Goal: Find specific page/section: Find specific page/section

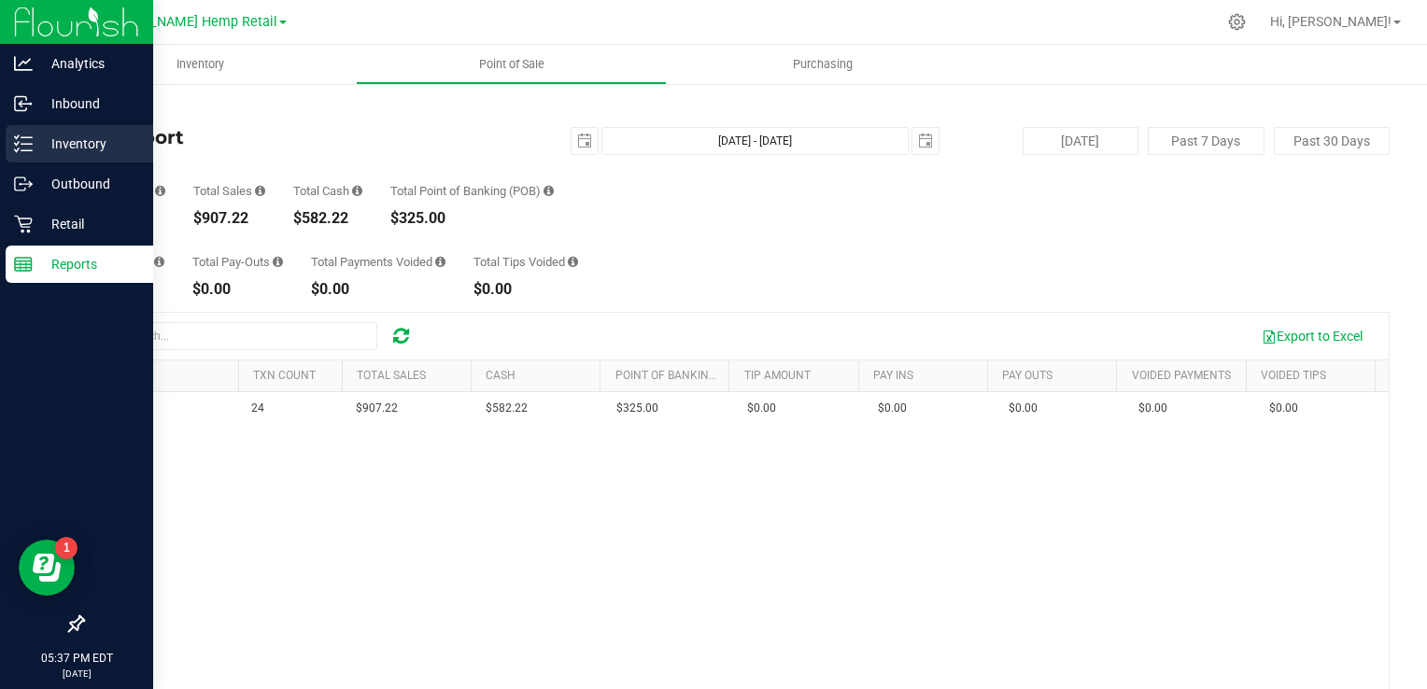
click at [86, 153] on p "Inventory" at bounding box center [89, 144] width 112 height 22
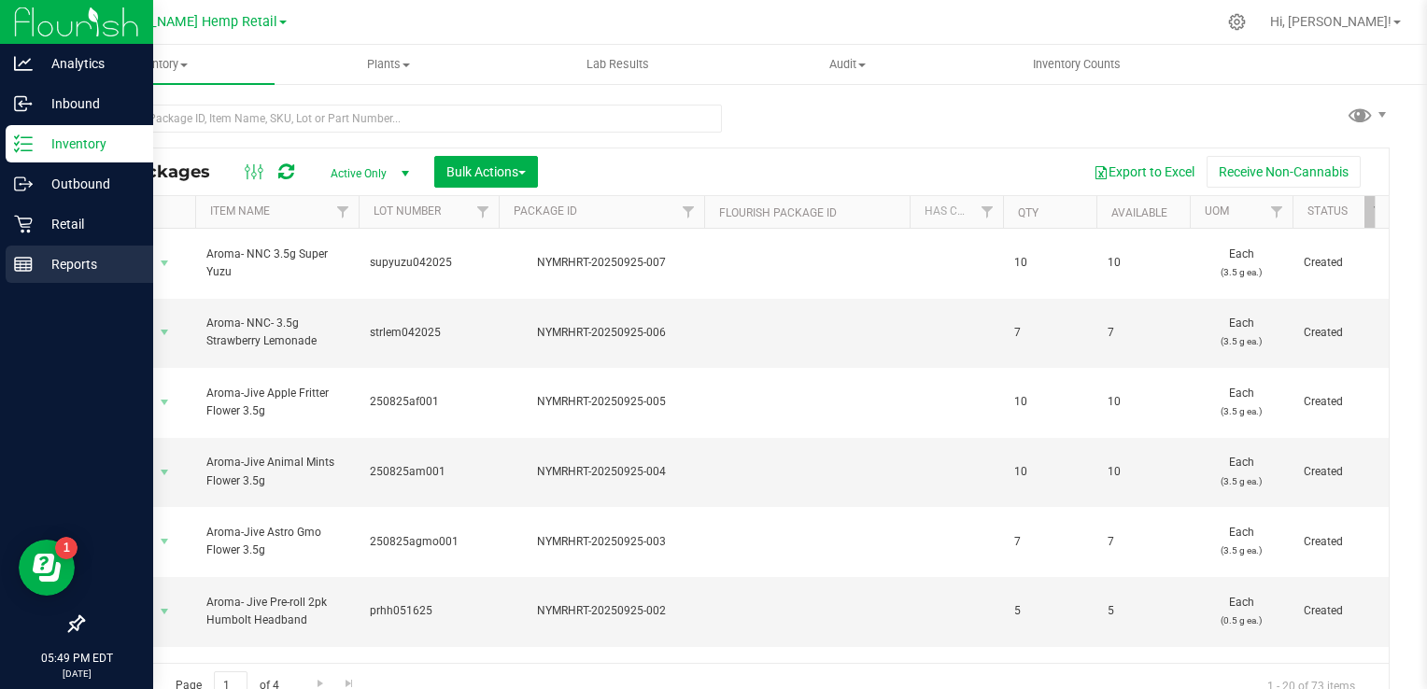
click at [65, 260] on p "Reports" at bounding box center [89, 264] width 112 height 22
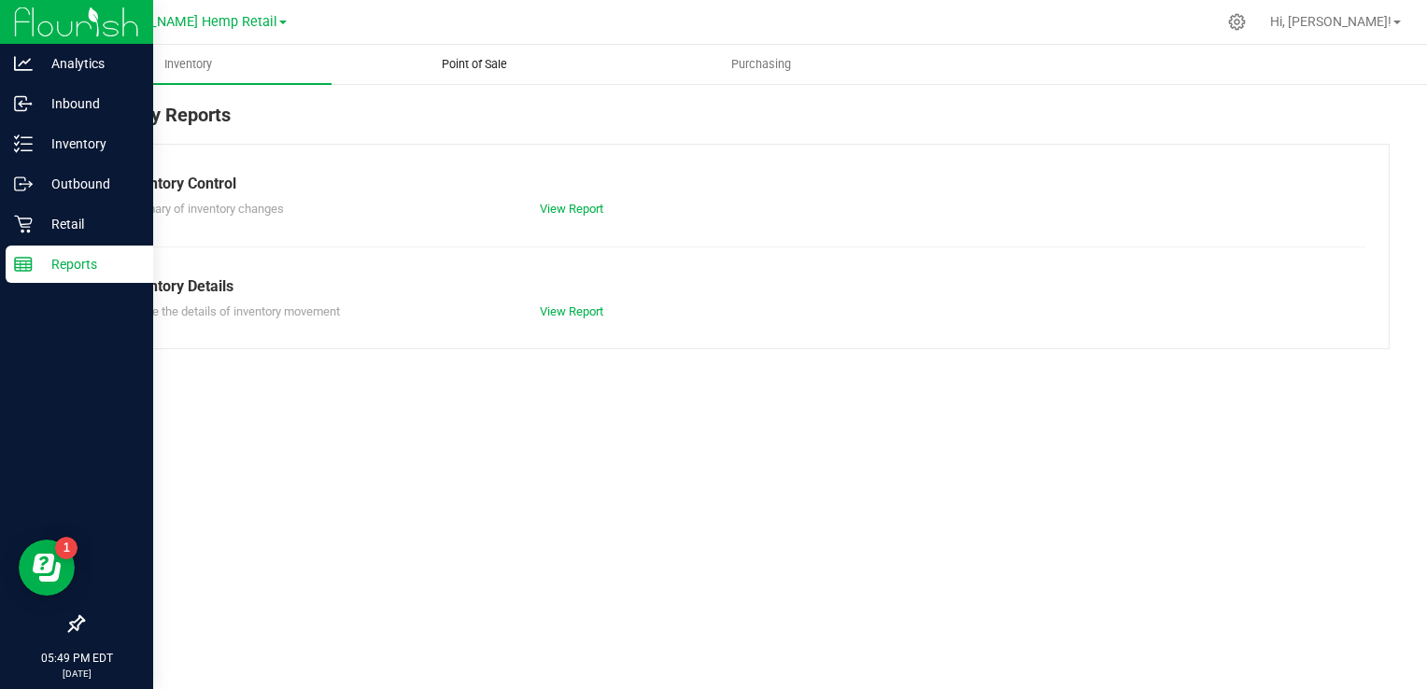
click at [486, 66] on span "Point of Sale" at bounding box center [474, 64] width 116 height 17
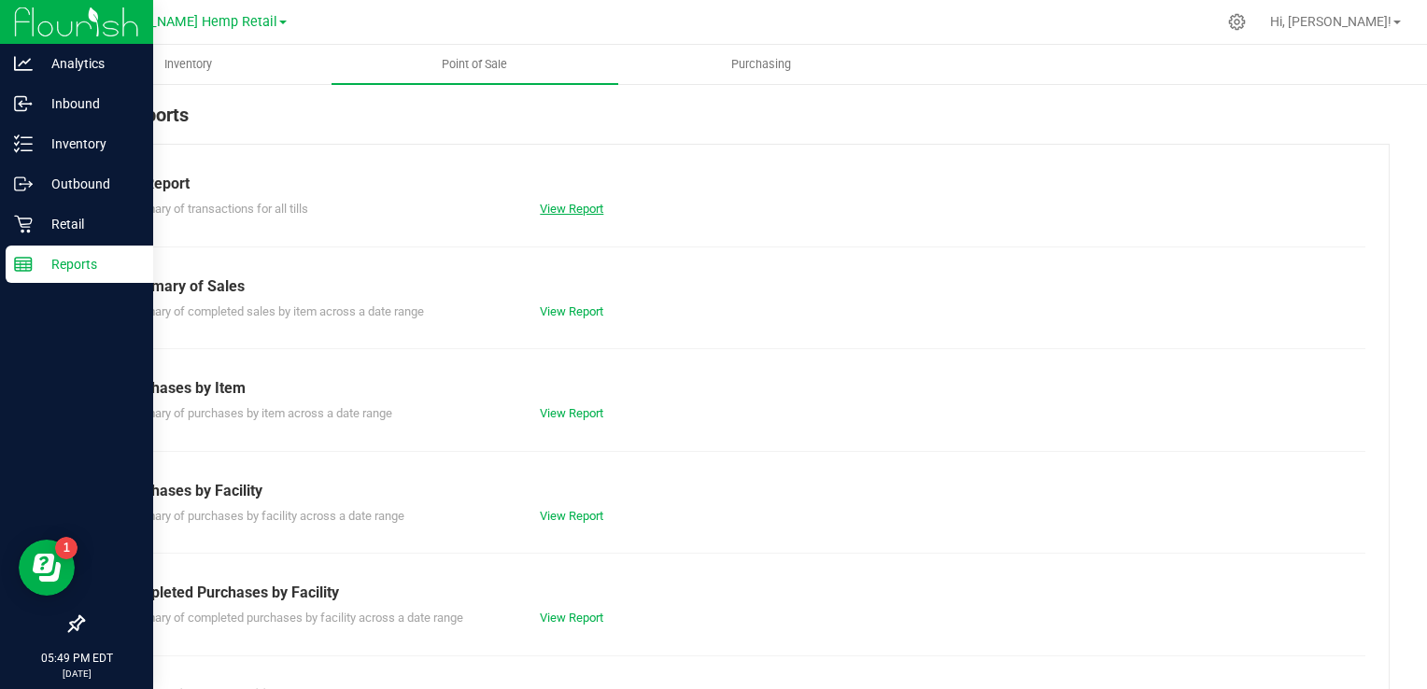
click at [572, 210] on link "View Report" at bounding box center [571, 209] width 63 height 14
